Goal: Transaction & Acquisition: Purchase product/service

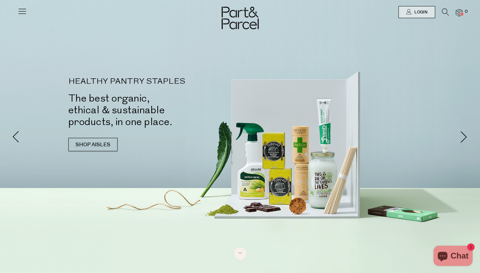
click at [25, 13] on icon at bounding box center [22, 10] width 9 height 9
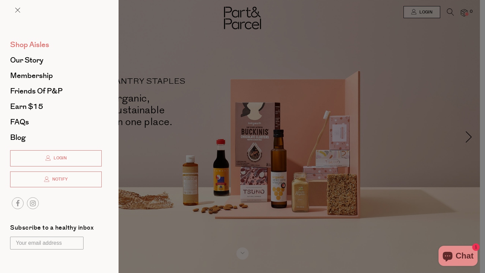
click at [37, 47] on span "Shop Aisles" at bounding box center [29, 44] width 39 height 11
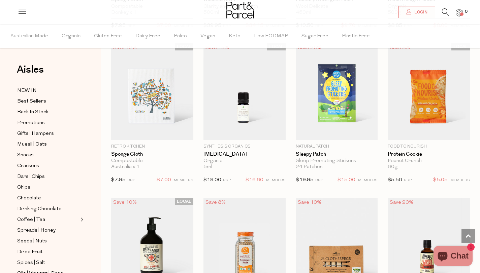
scroll to position [662, 0]
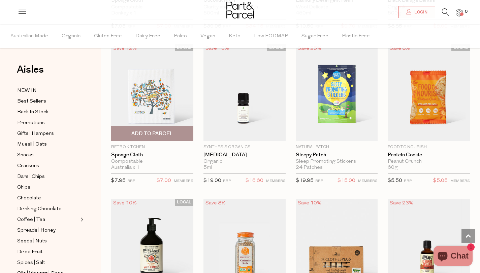
click at [152, 104] on img at bounding box center [152, 92] width 82 height 97
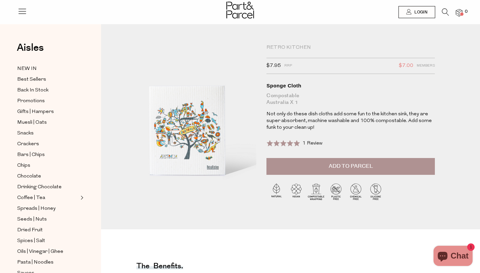
click at [282, 166] on button "Add to Parcel" at bounding box center [350, 166] width 168 height 17
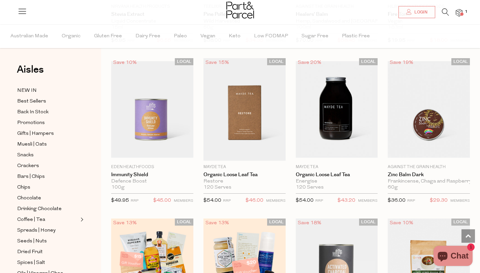
scroll to position [1592, 0]
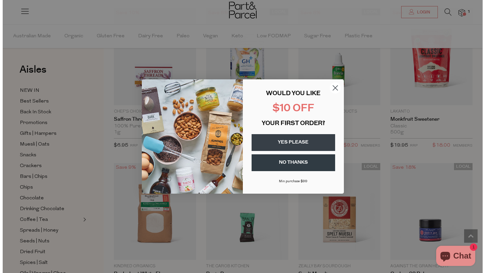
scroll to position [2439, 0]
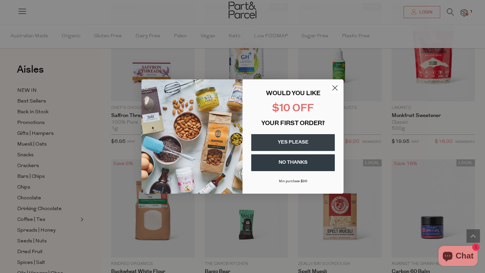
click at [333, 84] on circle "Close dialog" at bounding box center [334, 87] width 11 height 11
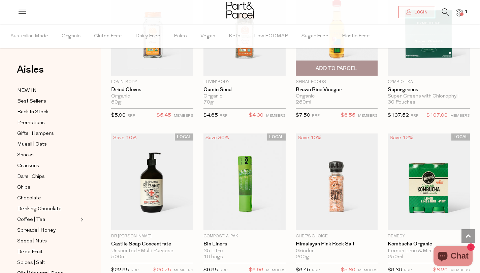
scroll to position [3097, 0]
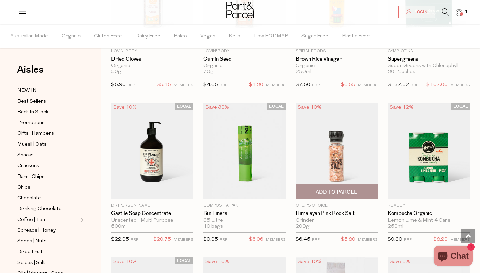
click at [338, 191] on span "Add To Parcel" at bounding box center [336, 192] width 42 height 7
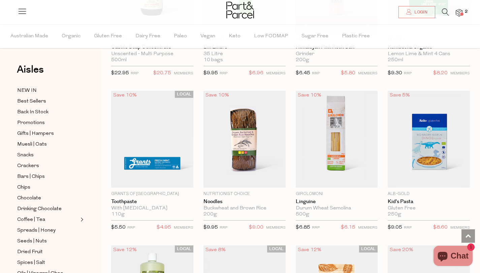
scroll to position [3279, 0]
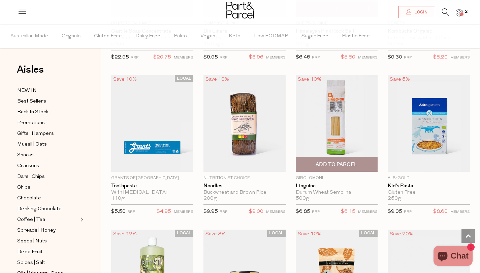
click at [337, 164] on span "Add To Parcel" at bounding box center [336, 164] width 42 height 7
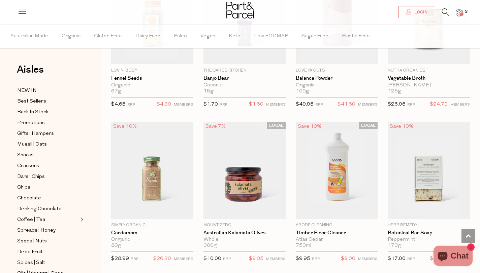
scroll to position [3697, 0]
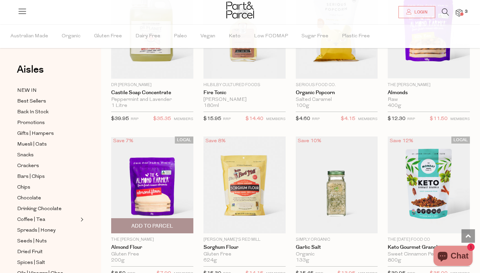
scroll to position [4766, 0]
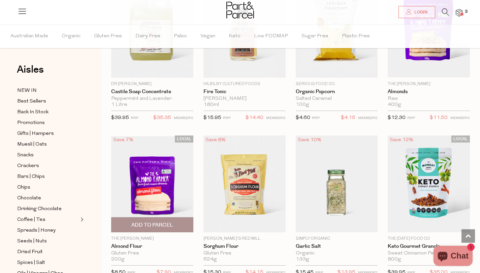
click at [152, 222] on span "Add To Parcel" at bounding box center [152, 225] width 42 height 7
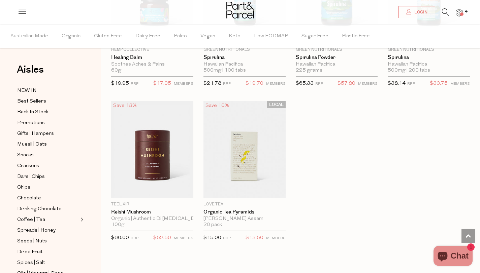
scroll to position [5729, 0]
click at [29, 90] on span "NEW IN" at bounding box center [27, 91] width 20 height 8
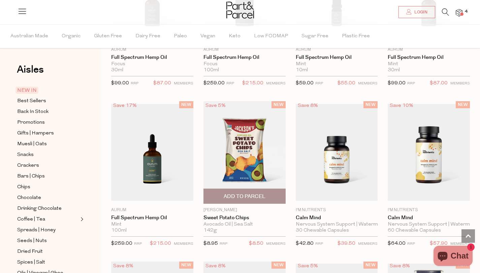
scroll to position [451, 0]
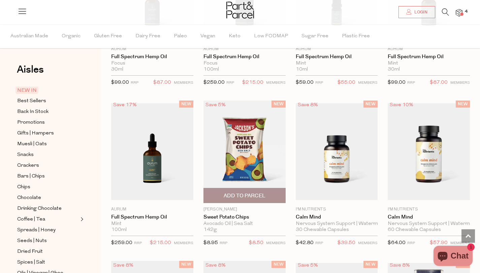
click at [238, 160] on img at bounding box center [244, 152] width 82 height 103
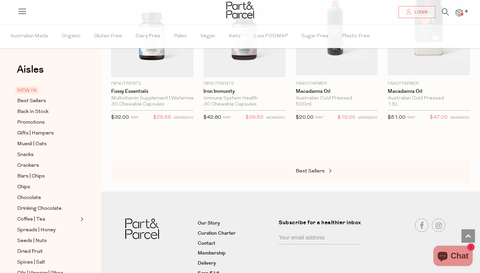
scroll to position [730, 0]
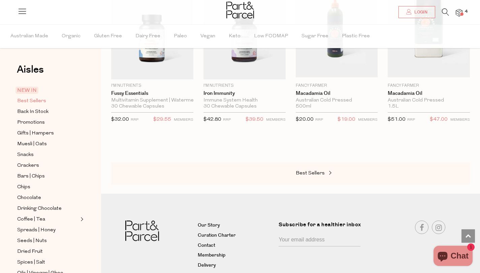
click at [31, 100] on span "Best Sellers" at bounding box center [31, 101] width 29 height 8
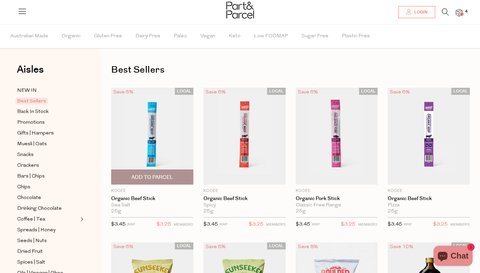
scroll to position [12, 0]
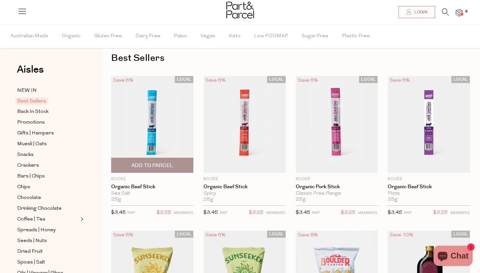
click at [161, 137] on img at bounding box center [152, 124] width 82 height 97
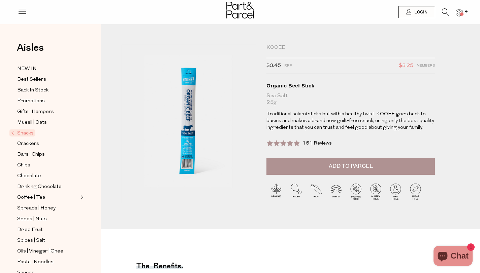
click at [311, 163] on button "Add to Parcel" at bounding box center [350, 166] width 168 height 17
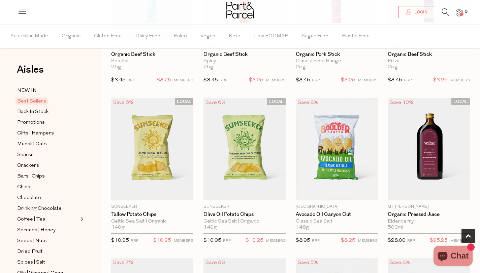
scroll to position [145, 0]
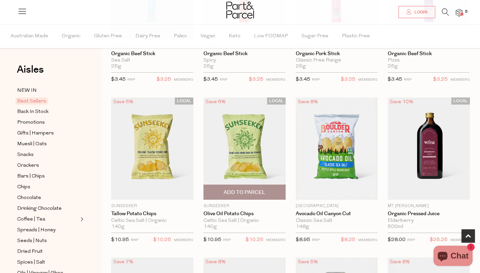
click at [247, 196] on span "Add To Parcel" at bounding box center [244, 192] width 78 height 14
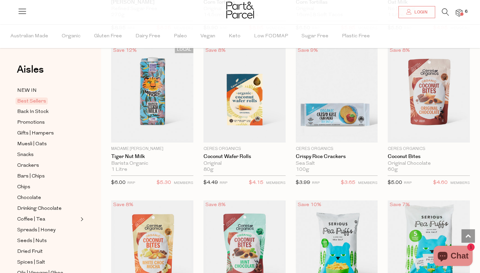
scroll to position [1286, 0]
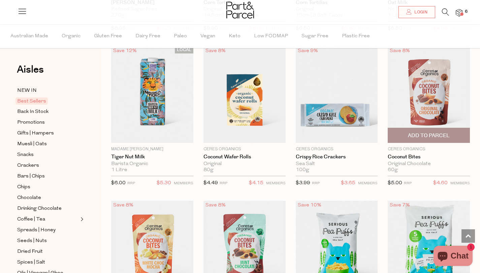
click at [413, 106] on img at bounding box center [428, 94] width 82 height 97
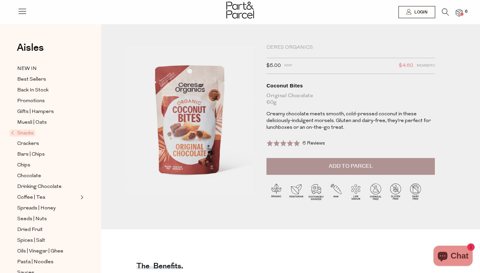
click at [374, 171] on button "Add to Parcel" at bounding box center [350, 166] width 168 height 17
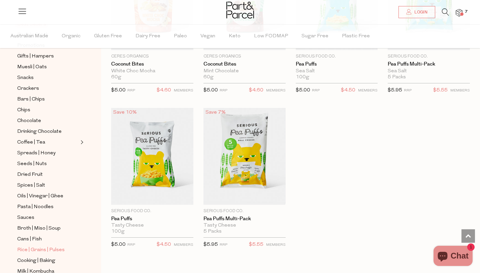
scroll to position [30, 0]
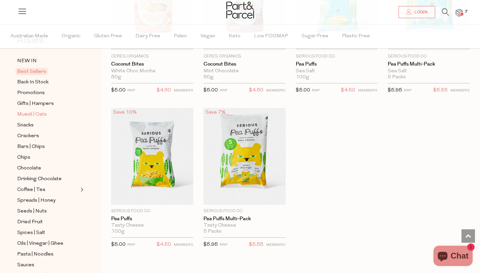
click at [42, 115] on span "Muesli | Oats" at bounding box center [32, 115] width 30 height 8
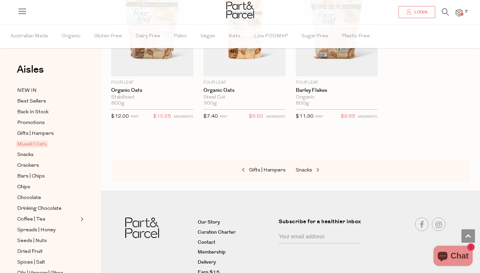
scroll to position [1986, 0]
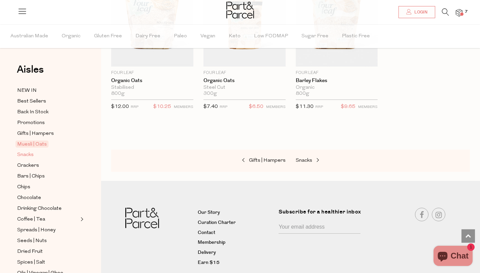
click at [28, 155] on span "Snacks" at bounding box center [25, 155] width 16 height 8
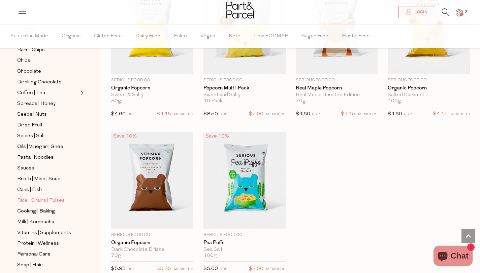
scroll to position [133, 0]
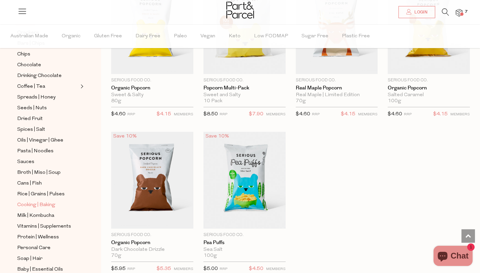
click at [35, 205] on span "Cooking | Baking" at bounding box center [36, 205] width 38 height 8
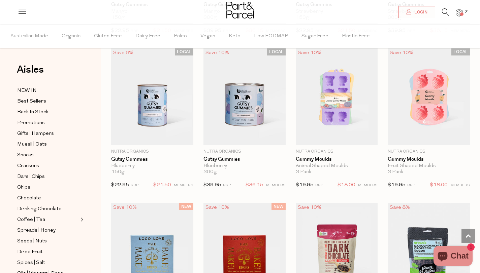
scroll to position [821, 0]
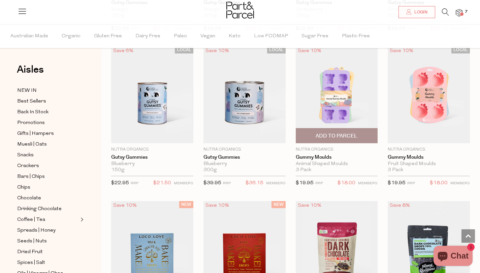
click at [321, 135] on span "Add To Parcel" at bounding box center [336, 136] width 42 height 7
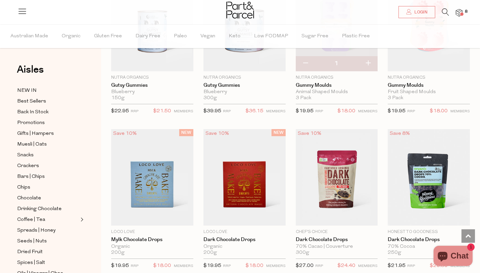
scroll to position [938, 0]
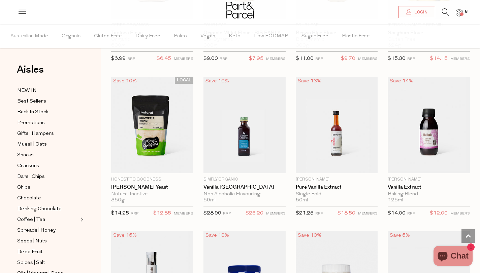
scroll to position [2958, 0]
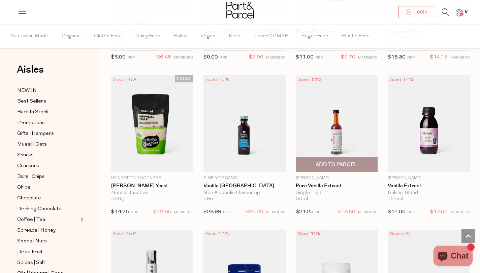
click at [324, 161] on span "Add To Parcel" at bounding box center [336, 164] width 42 height 7
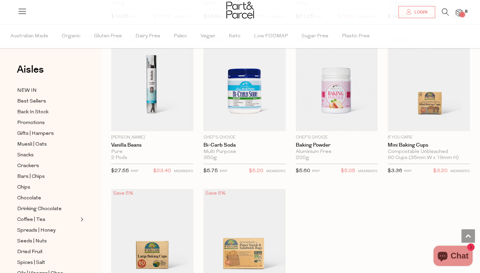
scroll to position [3162, 0]
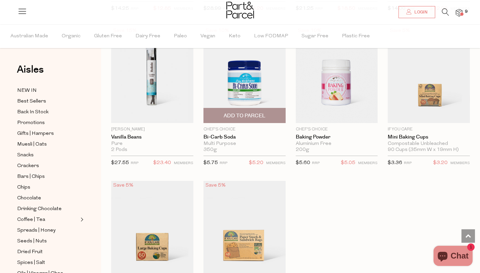
click at [262, 113] on span "Add To Parcel" at bounding box center [245, 115] width 42 height 7
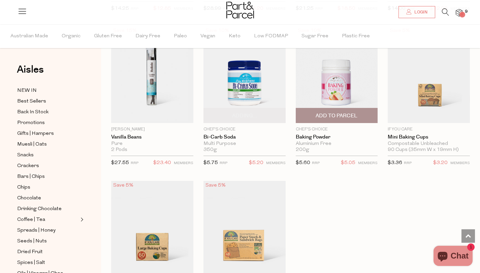
click at [325, 115] on span "Add To Parcel" at bounding box center [336, 115] width 42 height 7
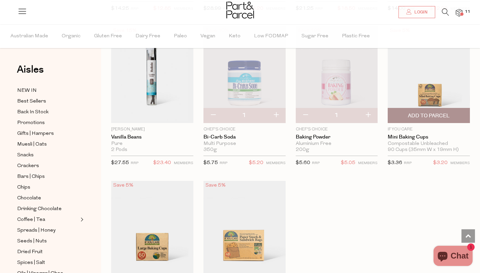
click at [443, 114] on span "Add To Parcel" at bounding box center [429, 115] width 42 height 7
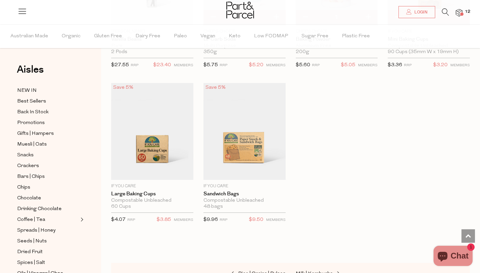
scroll to position [3258, 0]
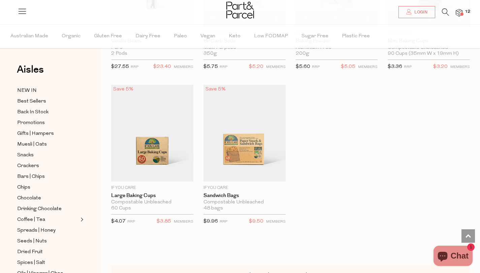
click at [459, 11] on img at bounding box center [458, 13] width 7 height 8
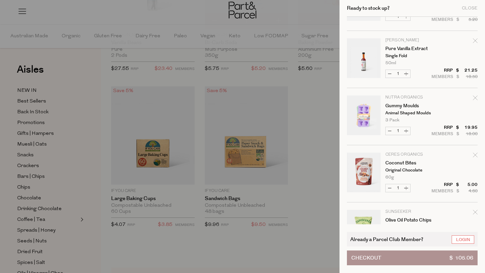
scroll to position [182, 0]
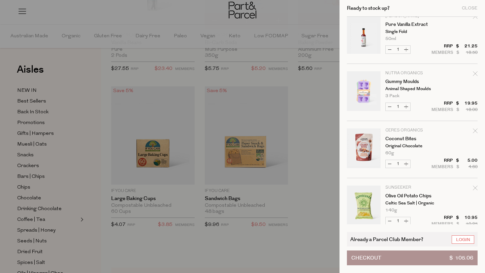
click at [405, 164] on button "Increase Coconut Bites" at bounding box center [406, 164] width 8 height 8
type input "2"
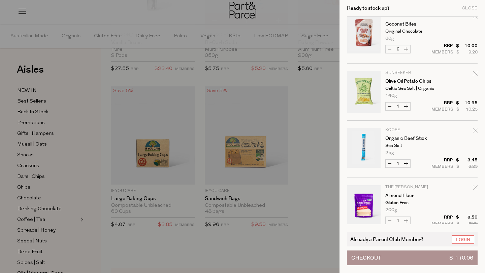
scroll to position [314, 0]
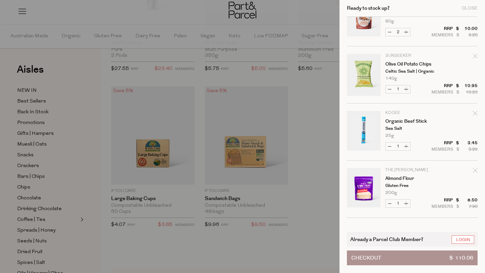
click at [405, 148] on button "Increase Organic Beef Stick" at bounding box center [406, 147] width 8 height 8
type input "2"
click at [405, 148] on form "Image Product Total Qty If You Care Mini Baking Cups Compostable Unbleached 90 …" at bounding box center [412, 46] width 131 height 687
click at [407, 147] on form "Image Product Total Qty If You Care Mini Baking Cups Compostable Unbleached 90 …" at bounding box center [412, 46] width 131 height 687
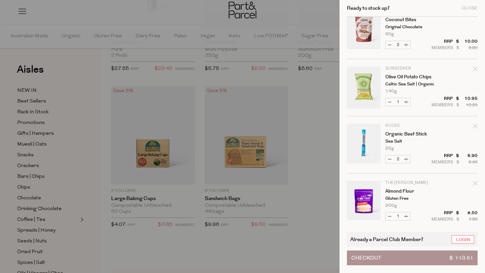
scroll to position [303, 0]
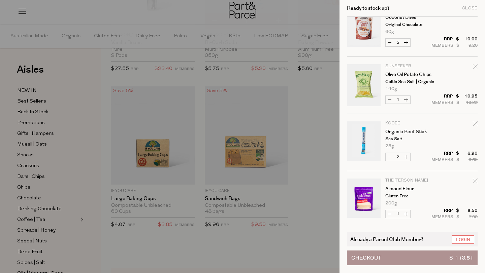
click at [407, 158] on button "Increase Organic Beef Stick" at bounding box center [406, 157] width 8 height 8
type input "3"
click at [407, 157] on form "Image Product Total Qty If You Care Mini Baking Cups Compostable Unbleached 90 …" at bounding box center [412, 57] width 131 height 687
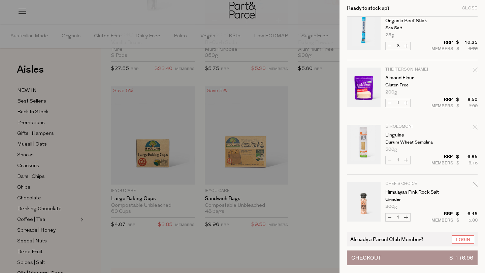
scroll to position [412, 0]
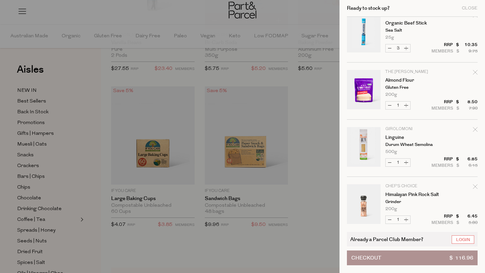
click at [407, 164] on button "Increase Linguine" at bounding box center [406, 163] width 8 height 8
type input "2"
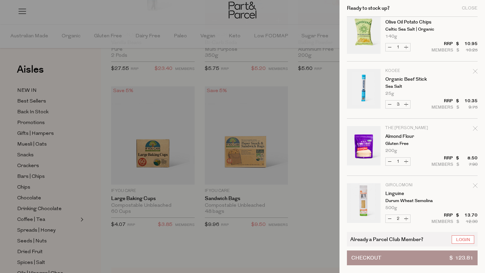
scroll to position [340, 0]
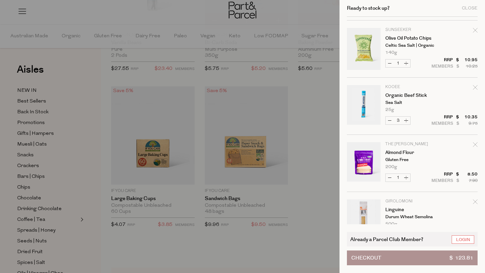
click at [408, 120] on button "Increase Organic Beef Stick" at bounding box center [406, 121] width 8 height 8
type input "4"
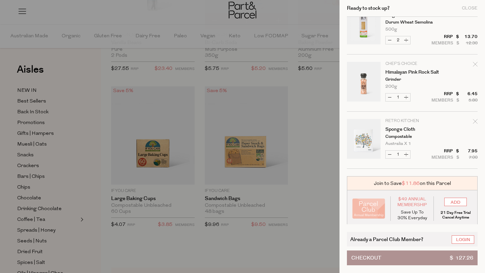
scroll to position [538, 0]
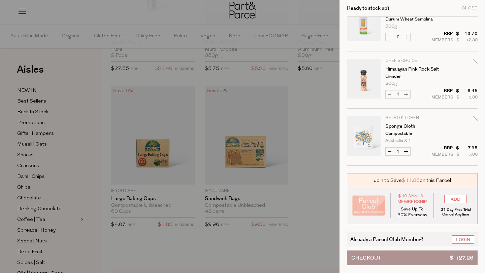
click at [378, 258] on span "Checkout" at bounding box center [366, 258] width 30 height 14
